Goal: Use online tool/utility

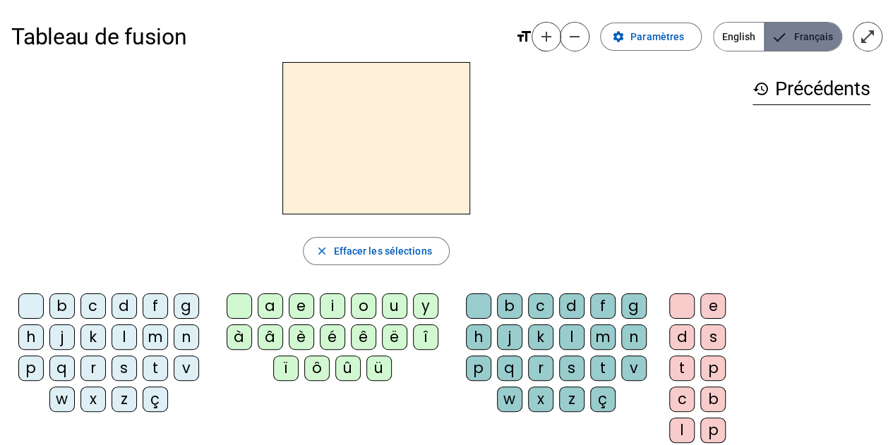
click at [114, 304] on div "d" at bounding box center [124, 306] width 25 height 25
click at [384, 300] on div "u" at bounding box center [394, 306] width 25 height 25
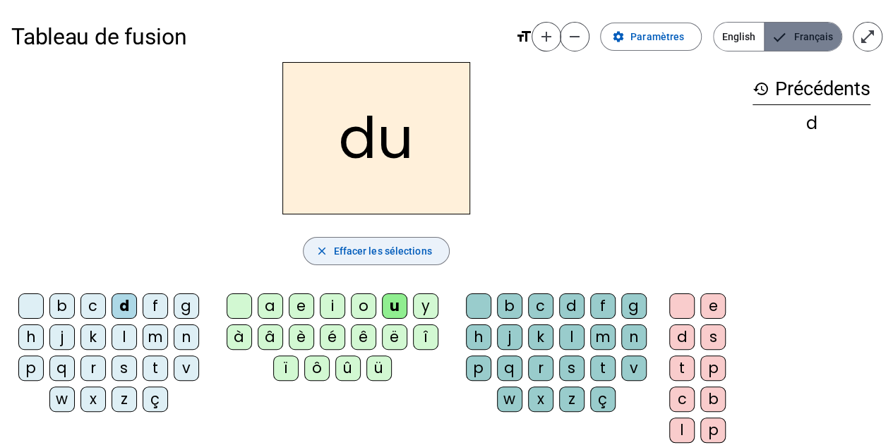
click at [375, 266] on span "button" at bounding box center [376, 251] width 145 height 34
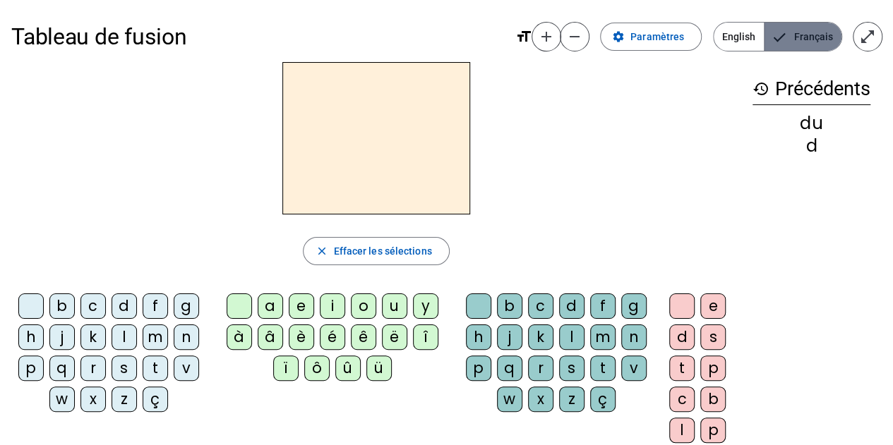
click at [158, 368] on div "t" at bounding box center [155, 368] width 25 height 25
click at [400, 304] on div "u" at bounding box center [394, 306] width 25 height 25
drag, startPoint x: 271, startPoint y: 309, endPoint x: 295, endPoint y: 318, distance: 26.0
click at [295, 318] on div "a e i o u y à â è é ê ë î ï ô û ü" at bounding box center [335, 340] width 236 height 93
click at [270, 311] on div "a" at bounding box center [270, 306] width 25 height 25
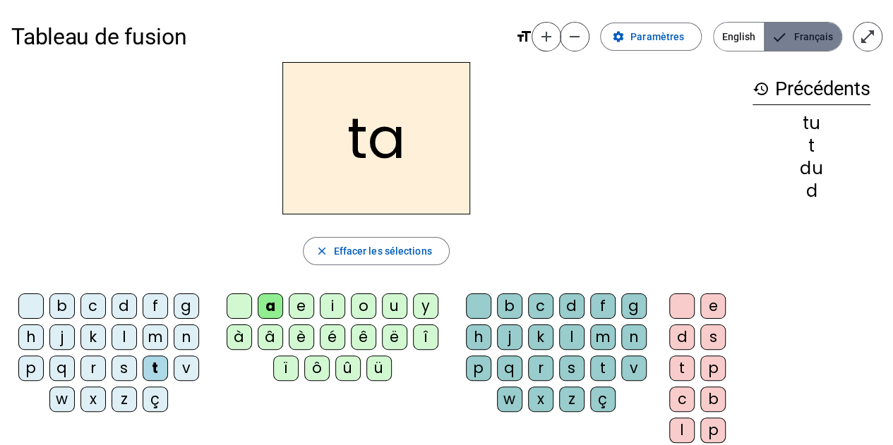
click at [299, 301] on div "e" at bounding box center [301, 306] width 25 height 25
click at [124, 304] on div "d" at bounding box center [124, 306] width 25 height 25
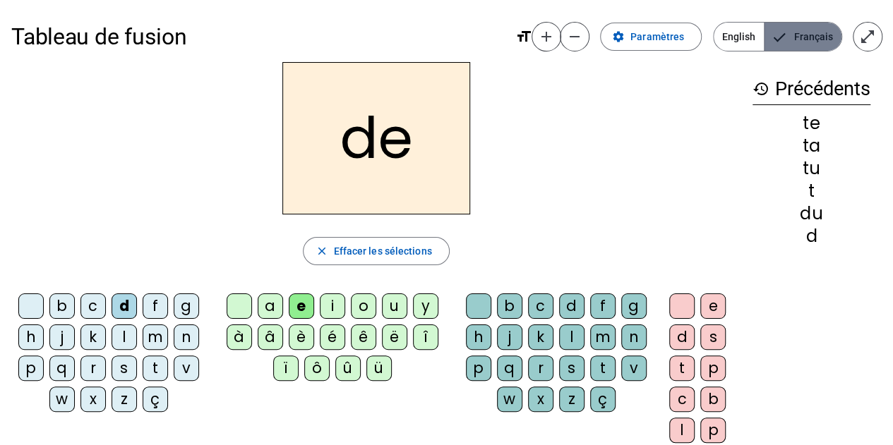
click at [59, 337] on div "j" at bounding box center [61, 337] width 25 height 25
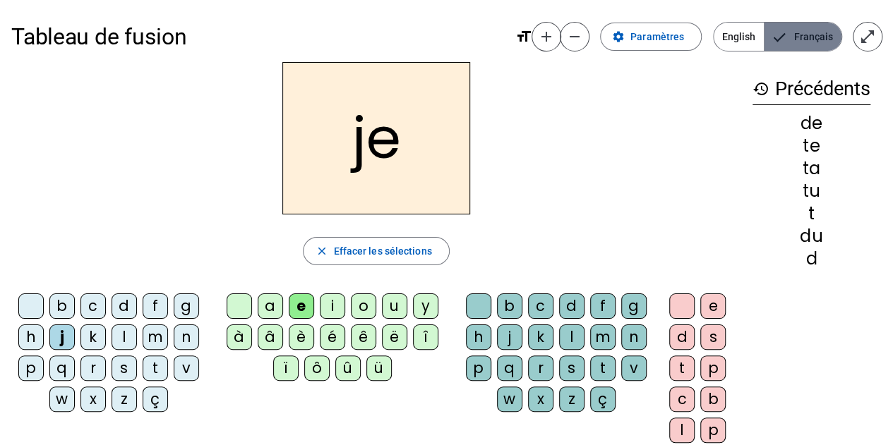
click at [151, 335] on div "m" at bounding box center [155, 337] width 25 height 25
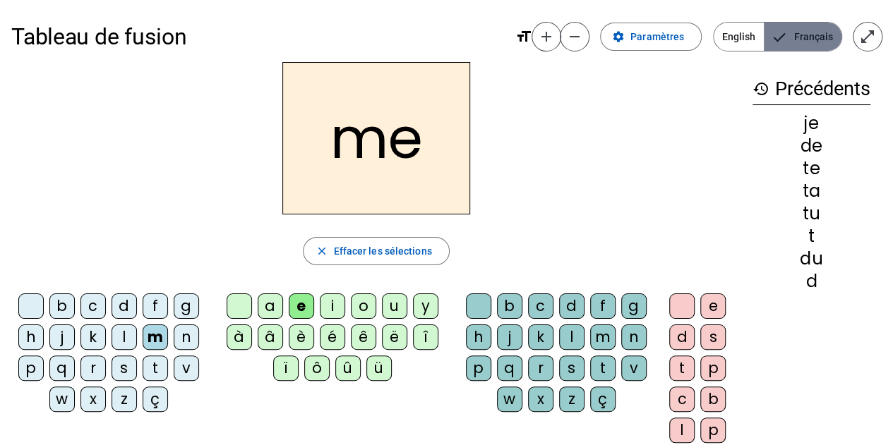
click at [267, 304] on div "a" at bounding box center [270, 306] width 25 height 25
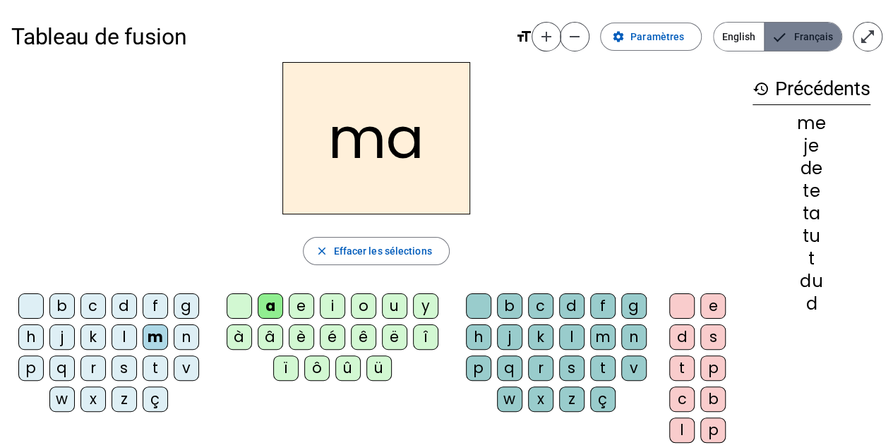
click at [563, 342] on div "l" at bounding box center [571, 337] width 25 height 25
